Goal: Task Accomplishment & Management: Complete application form

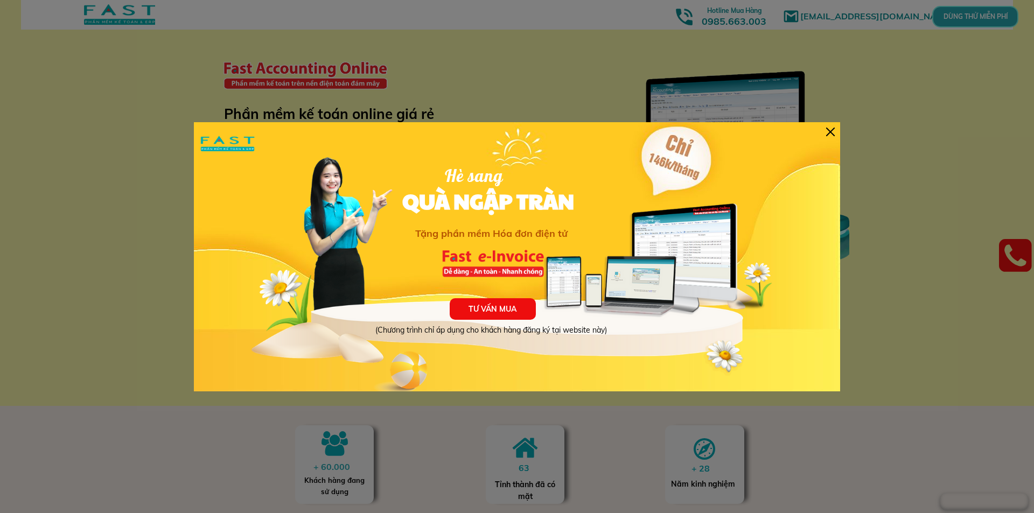
click at [829, 134] on div at bounding box center [830, 132] width 9 height 9
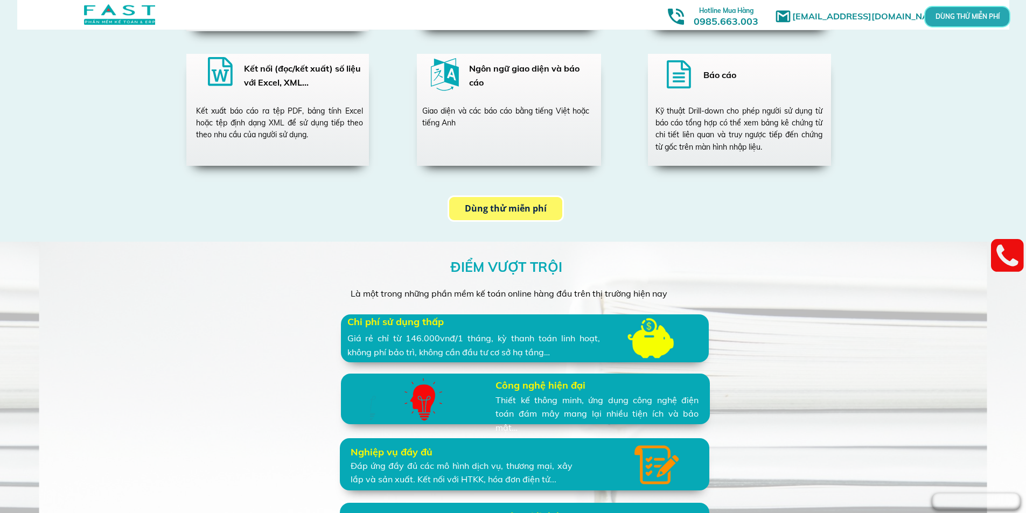
scroll to position [2101, 0]
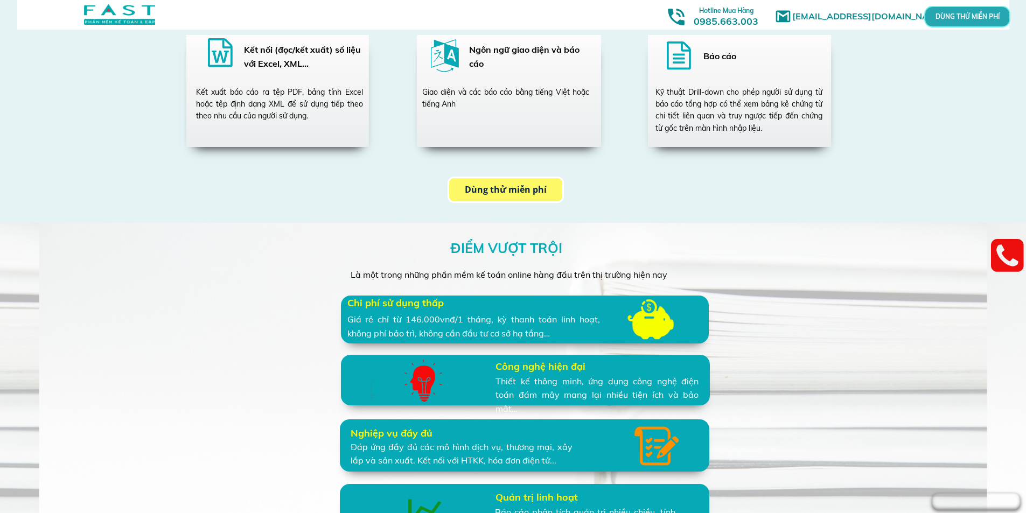
click at [501, 317] on div "Giá rẻ chỉ từ 146.000vnđ/1 tháng, kỳ thanh toán linh hoạt, không phí bảo trì, k…" at bounding box center [473, 326] width 253 height 27
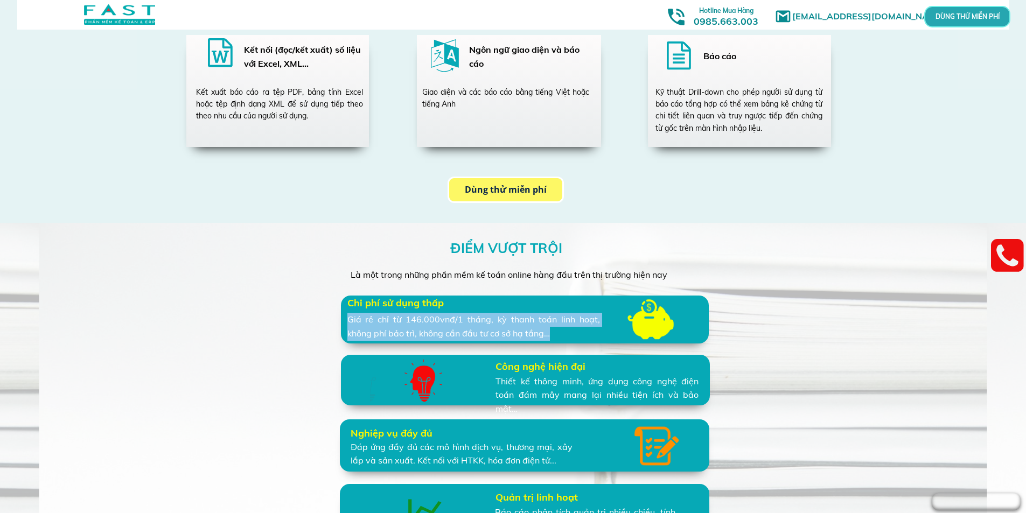
click at [501, 317] on div "Giá rẻ chỉ từ 146.000vnđ/1 tháng, kỳ thanh toán linh hoạt, không phí bảo trì, k…" at bounding box center [473, 326] width 253 height 27
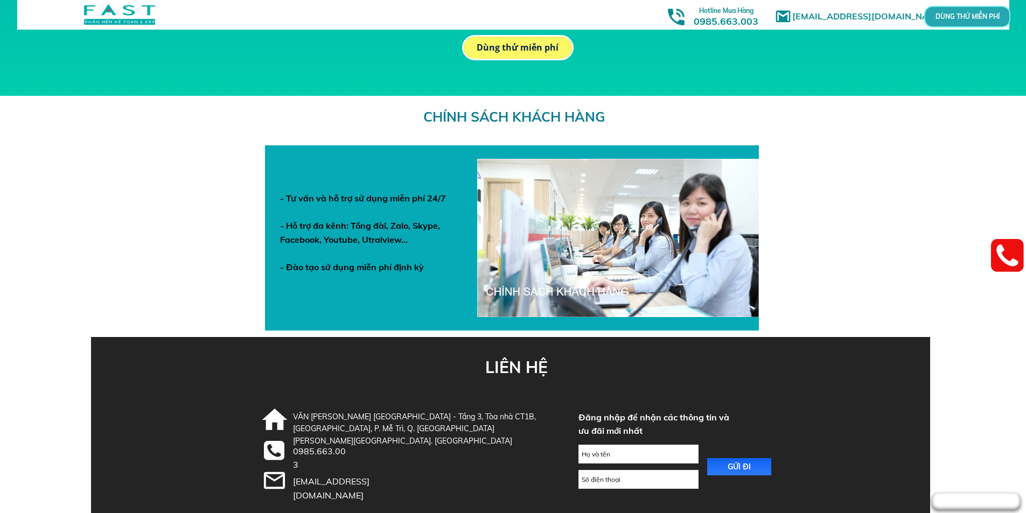
scroll to position [3706, 0]
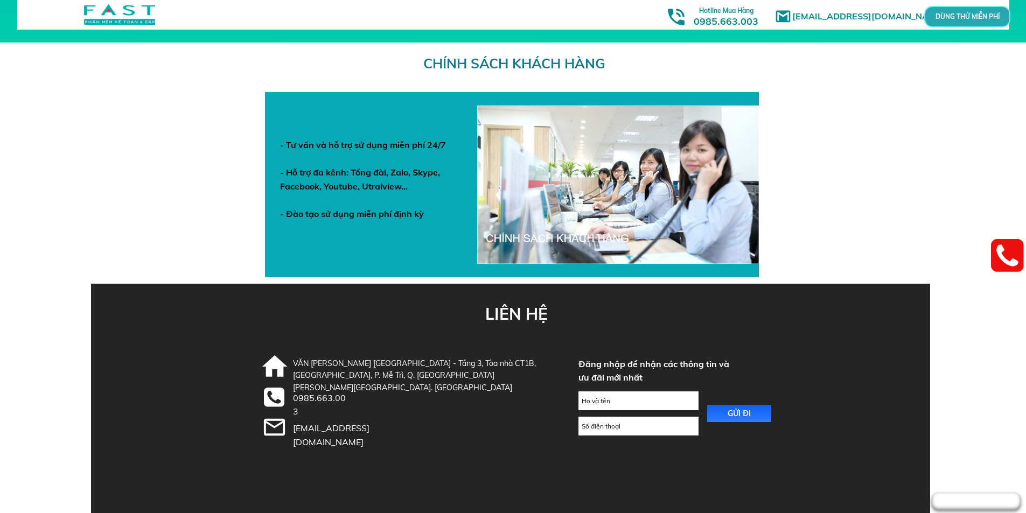
click at [852, 77] on div "CHÍNH SÁCH KHÁCH HÀNG - Tư vấn và hỗ trợ sử dụng miễn phí 24/7 - Hỗ trợ đa kênh…" at bounding box center [513, 163] width 1026 height 241
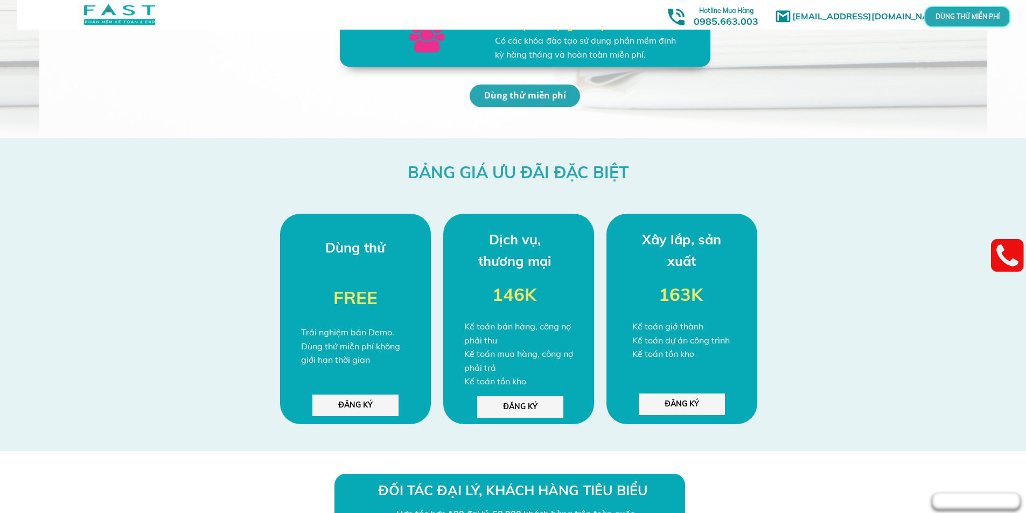
scroll to position [2682, 0]
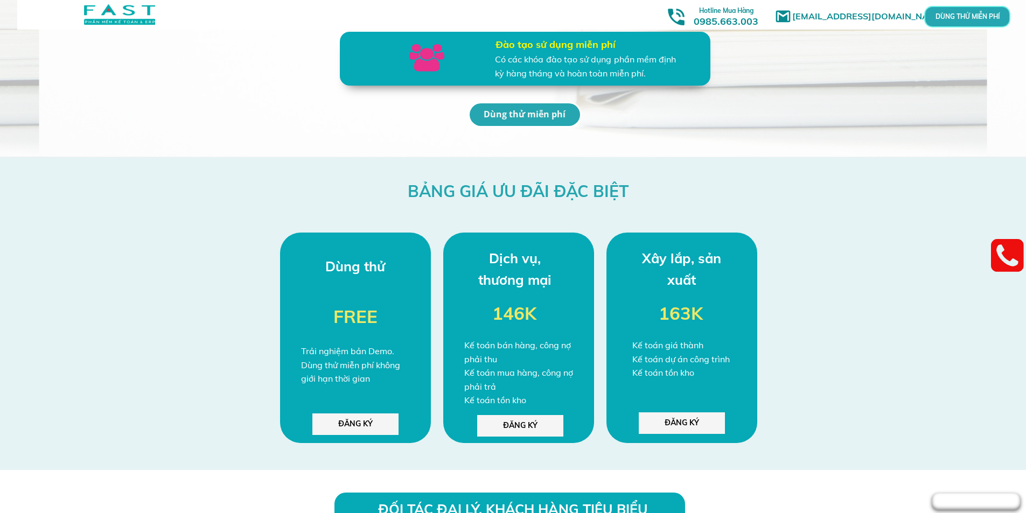
click at [342, 422] on p "ĐĂNG KÝ" at bounding box center [355, 425] width 86 height 22
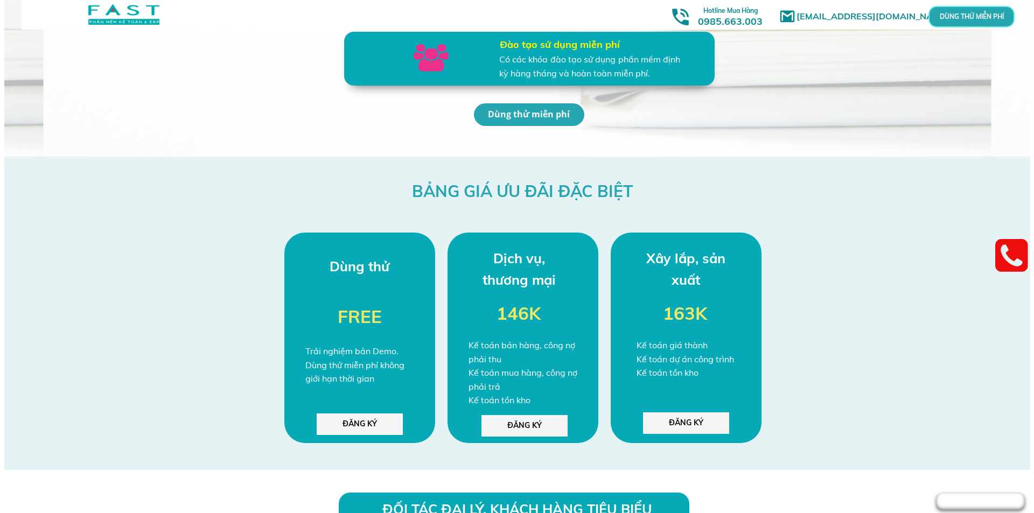
scroll to position [0, 0]
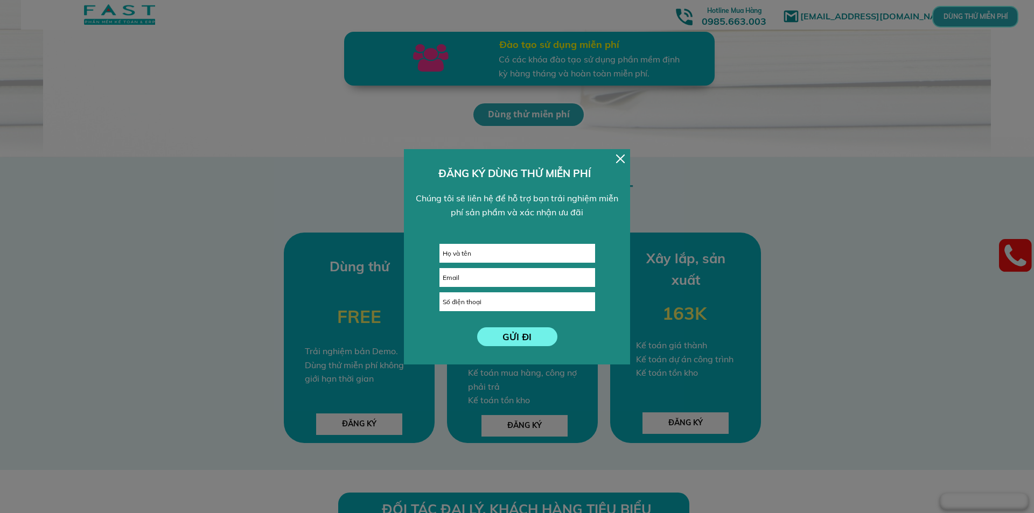
click at [464, 247] on input "text" at bounding box center [517, 254] width 155 height 18
type input "[PERSON_NAME]"
type input "l"
type input "[EMAIL_ADDRESS][DOMAIN_NAME]"
type input "0926575999"
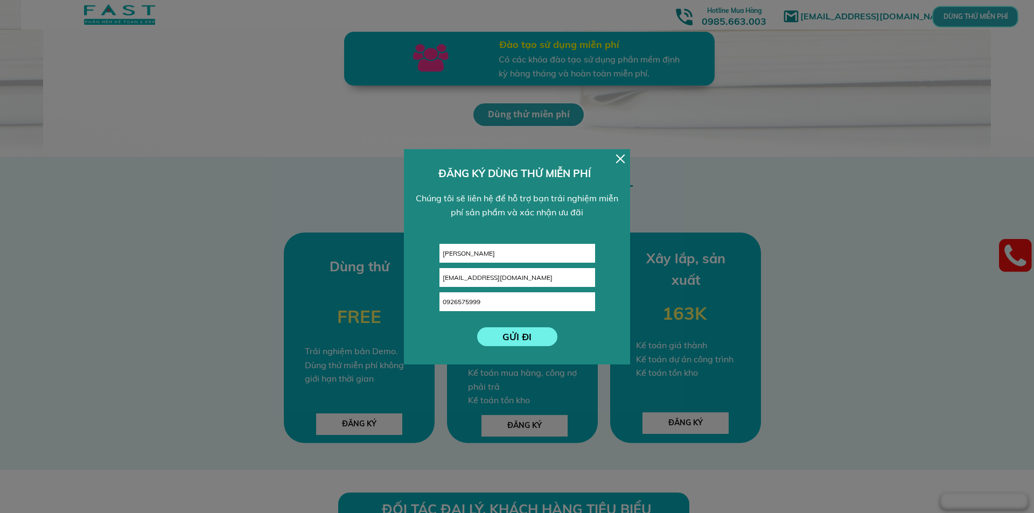
click at [519, 325] on form "GỬI ĐI [PERSON_NAME] [EMAIL_ADDRESS][DOMAIN_NAME] 0926575999" at bounding box center [518, 295] width 156 height 102
click at [517, 335] on p "GỬI ĐI" at bounding box center [517, 337] width 80 height 19
